Goal: Task Accomplishment & Management: Manage account settings

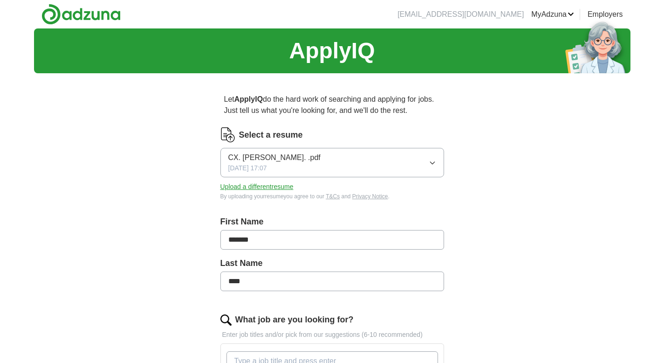
click at [435, 163] on icon "button" at bounding box center [432, 162] width 7 height 7
click at [470, 146] on div "Let ApplyIQ do the hard work of searching and applying for jobs. Just tell us w…" at bounding box center [332, 370] width 298 height 578
click at [257, 187] on button "Upload a different resume" at bounding box center [256, 187] width 73 height 10
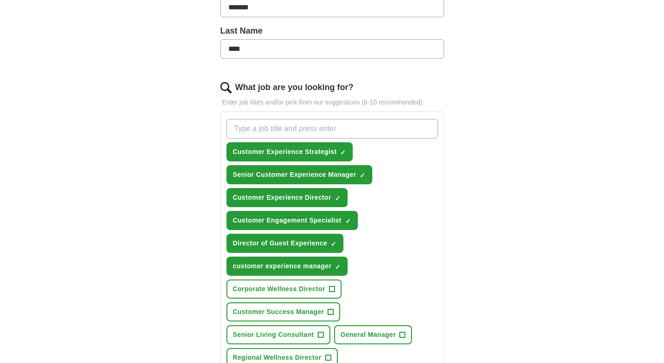
scroll to position [237, 0]
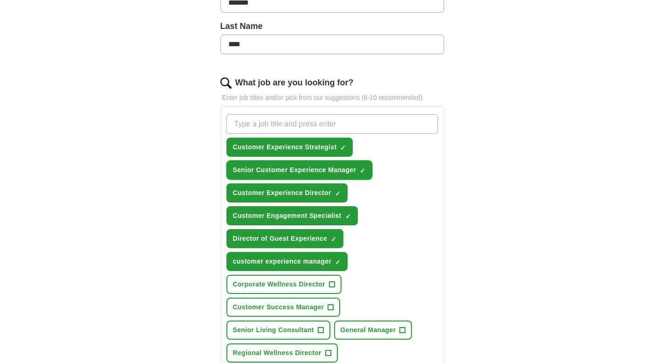
click at [0, 0] on span "×" at bounding box center [0, 0] width 0 height 0
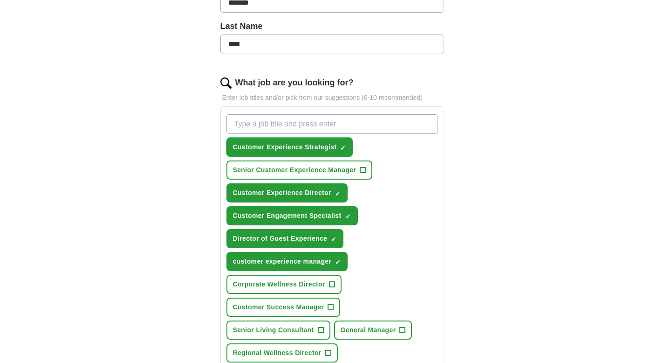
click at [0, 0] on span "×" at bounding box center [0, 0] width 0 height 0
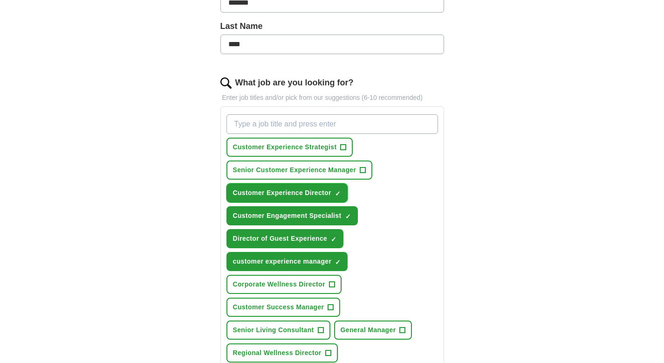
click at [0, 0] on span "×" at bounding box center [0, 0] width 0 height 0
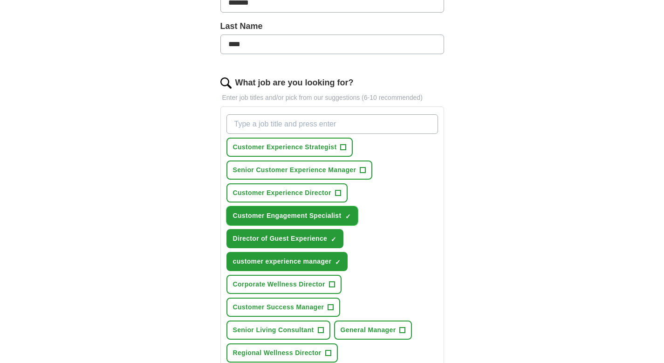
click at [0, 0] on span "×" at bounding box center [0, 0] width 0 height 0
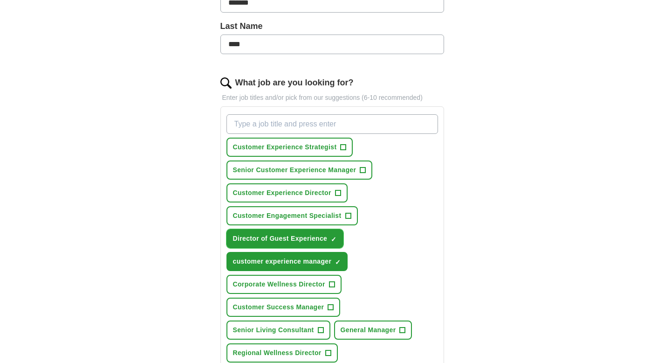
click at [0, 0] on span "×" at bounding box center [0, 0] width 0 height 0
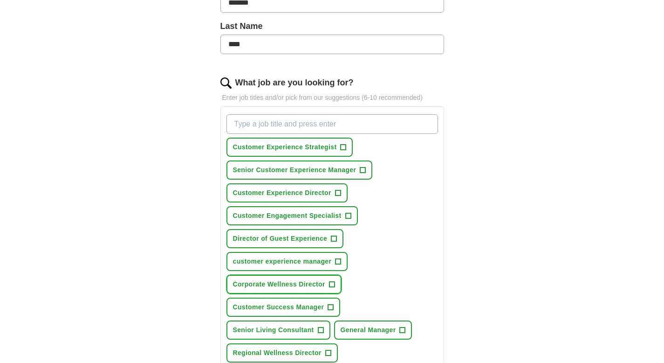
click at [332, 285] on span "+" at bounding box center [332, 284] width 6 height 7
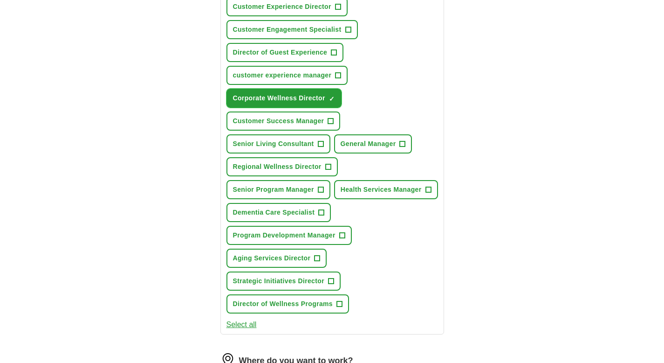
scroll to position [420, 0]
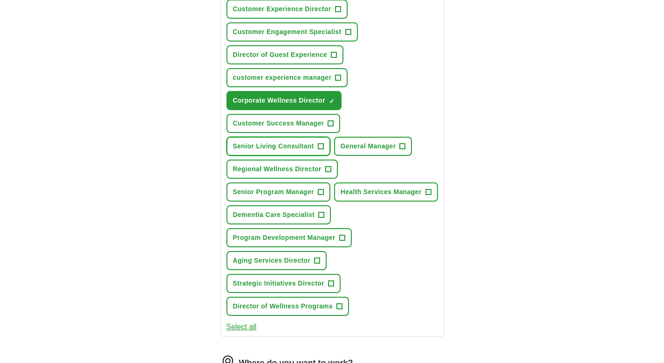
click at [321, 146] on span "+" at bounding box center [321, 146] width 6 height 7
click at [323, 219] on span "+" at bounding box center [322, 214] width 6 height 7
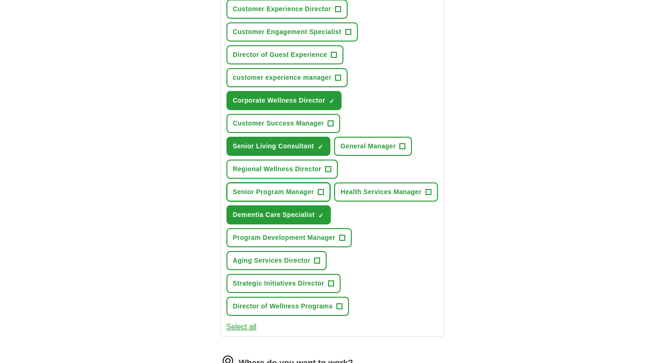
click at [321, 192] on span "+" at bounding box center [321, 191] width 6 height 7
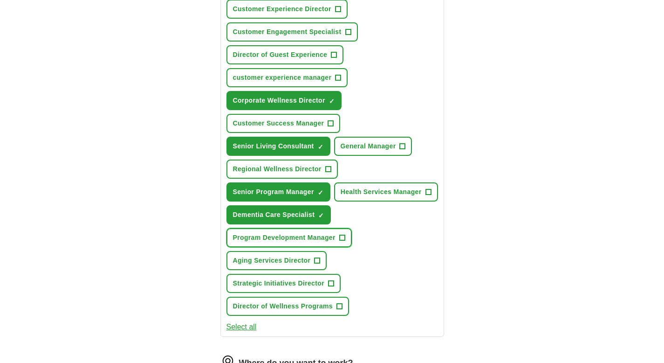
click at [343, 241] on span "+" at bounding box center [342, 237] width 6 height 7
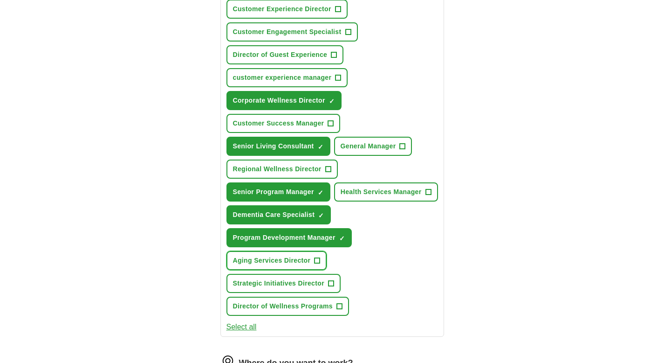
click at [318, 264] on span "+" at bounding box center [318, 260] width 6 height 7
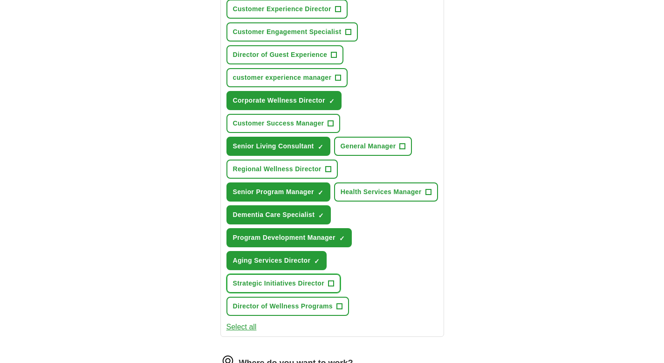
click at [332, 287] on span "+" at bounding box center [331, 283] width 6 height 7
click at [341, 310] on span "+" at bounding box center [340, 305] width 6 height 7
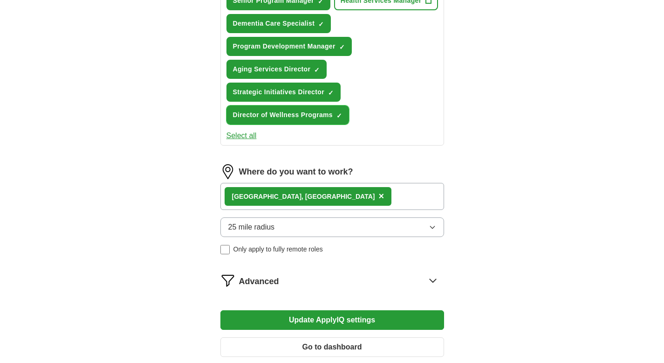
scroll to position [633, 0]
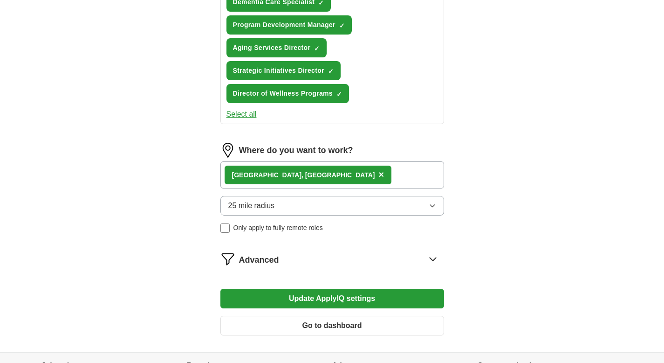
click at [404, 215] on button "25 mile radius" at bounding box center [332, 206] width 224 height 20
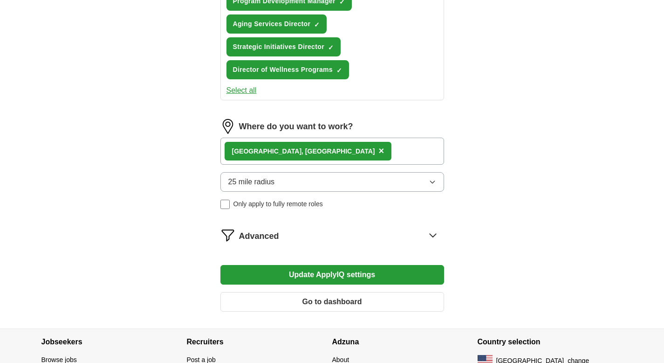
scroll to position [660, 0]
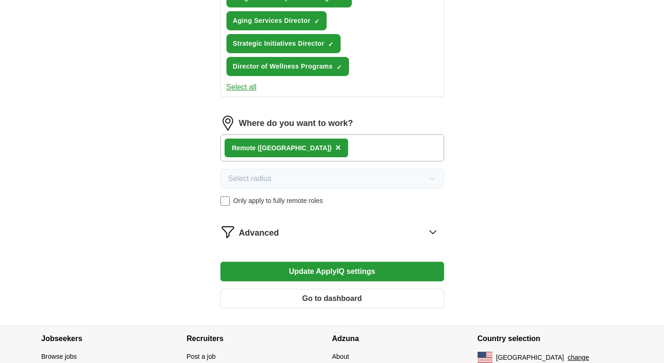
click at [329, 161] on div "Remote ([GEOGRAPHIC_DATA]) ×" at bounding box center [332, 147] width 224 height 27
click at [308, 161] on div "Remote ([GEOGRAPHIC_DATA]) ×" at bounding box center [332, 147] width 224 height 27
click at [304, 281] on button "Update ApplyIQ settings" at bounding box center [332, 271] width 224 height 20
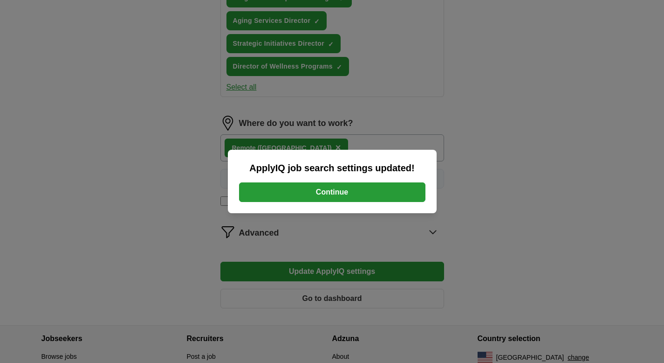
click at [316, 194] on button "Continue" at bounding box center [332, 192] width 186 height 20
